Goal: Task Accomplishment & Management: Use online tool/utility

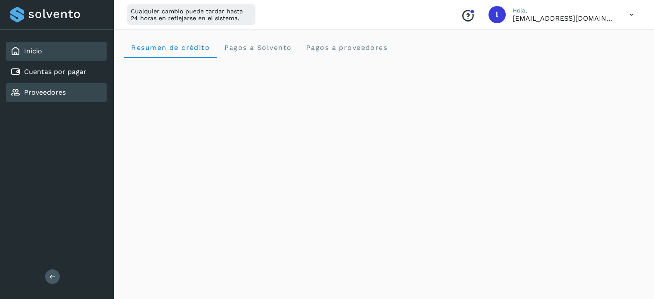
click at [61, 88] on link "Proveedores" at bounding box center [45, 92] width 42 height 8
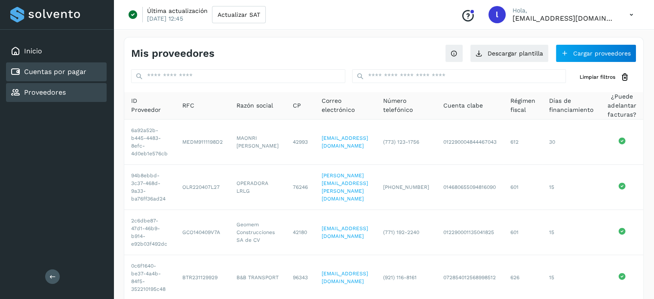
click at [70, 75] on link "Cuentas por pagar" at bounding box center [55, 71] width 62 height 8
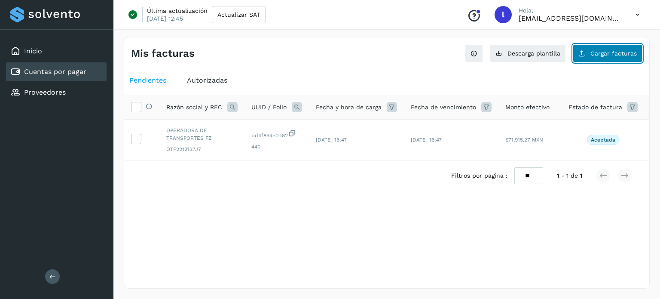
click at [624, 60] on button "Cargar facturas" at bounding box center [608, 53] width 70 height 18
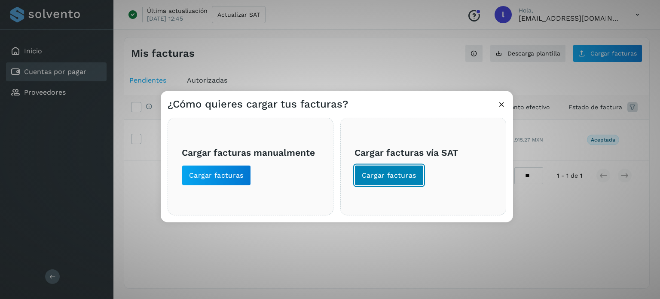
click at [390, 172] on span "Cargar facturas" at bounding box center [389, 174] width 55 height 9
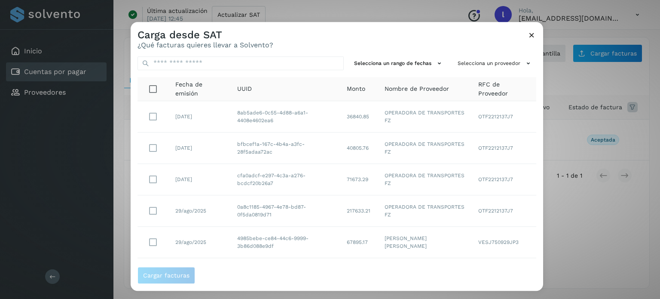
click at [532, 32] on icon at bounding box center [531, 35] width 9 height 9
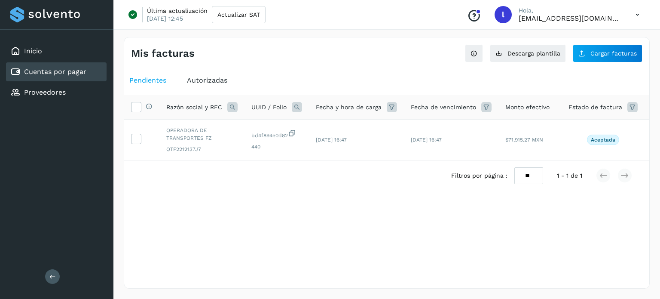
click at [638, 14] on icon at bounding box center [638, 15] width 18 height 18
click at [597, 55] on div "Cerrar sesión" at bounding box center [595, 55] width 102 height 16
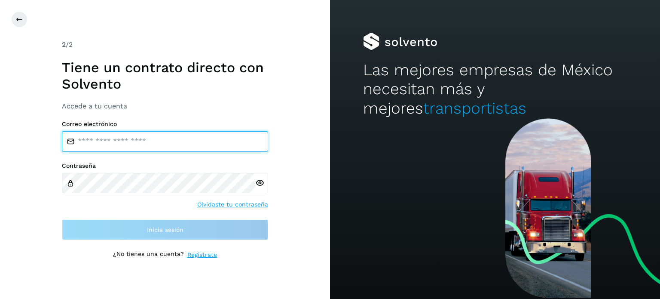
click at [137, 135] on input "email" at bounding box center [165, 141] width 206 height 21
type input "**********"
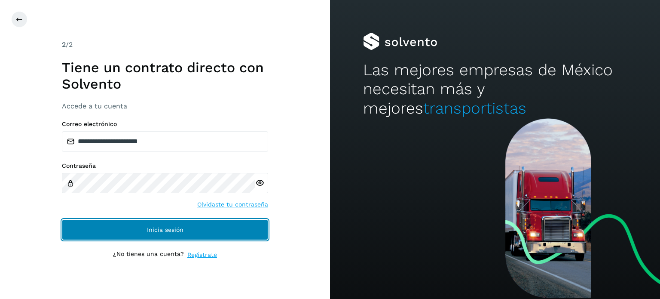
click at [159, 223] on button "Inicia sesión" at bounding box center [165, 229] width 206 height 21
